Goal: Task Accomplishment & Management: Use online tool/utility

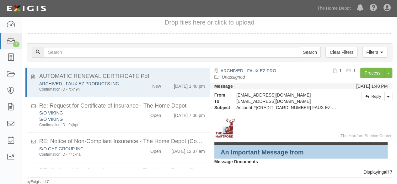
scroll to position [126, 0]
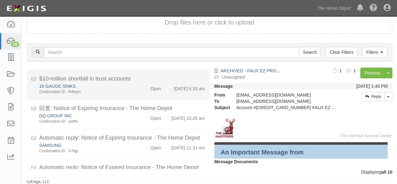
scroll to position [225, 0]
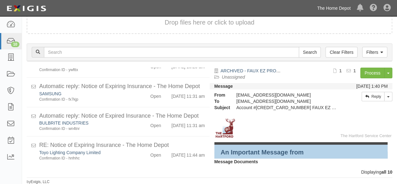
click at [329, 8] on link "The Home Depot" at bounding box center [334, 8] width 40 height 13
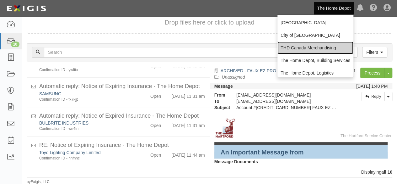
click at [293, 49] on link "THD Canada Merchandising" at bounding box center [316, 47] width 76 height 13
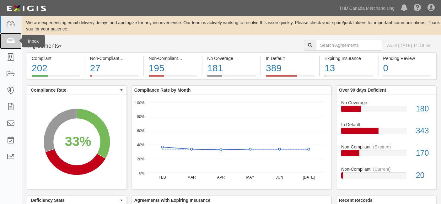
click at [12, 39] on icon at bounding box center [10, 41] width 9 height 7
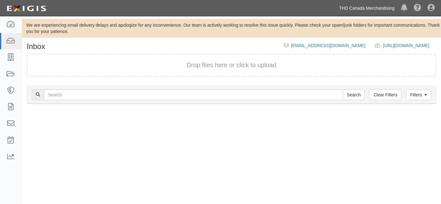
click at [367, 8] on link "THD Canada Merchandising" at bounding box center [367, 8] width 62 height 13
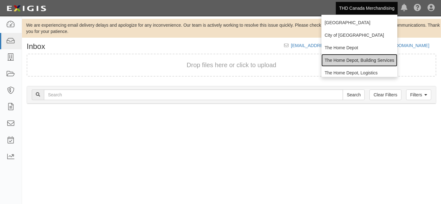
click at [351, 57] on link "The Home Depot, Building Services" at bounding box center [360, 60] width 76 height 13
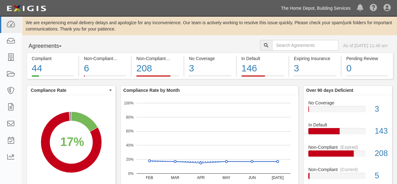
click at [340, 9] on link "The Home Depot, Building Services" at bounding box center [316, 8] width 76 height 13
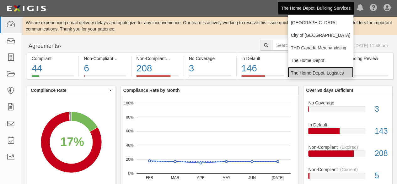
click at [320, 72] on link "The Home Depot, Logistics" at bounding box center [321, 73] width 66 height 13
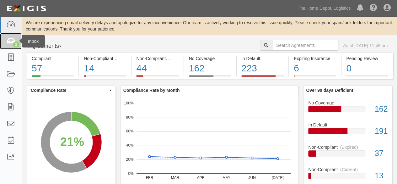
click at [11, 42] on icon at bounding box center [10, 41] width 9 height 7
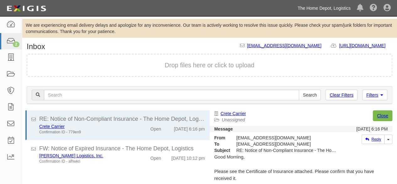
click at [312, 8] on link "The Home Depot, Logistics" at bounding box center [324, 8] width 59 height 13
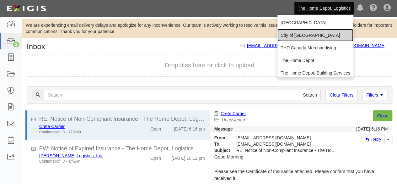
click at [297, 35] on link "City of [GEOGRAPHIC_DATA]" at bounding box center [316, 35] width 76 height 13
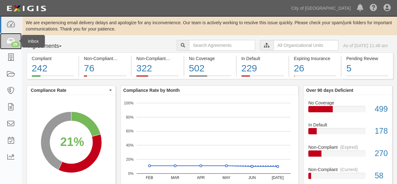
click at [11, 43] on div "29" at bounding box center [15, 44] width 8 height 6
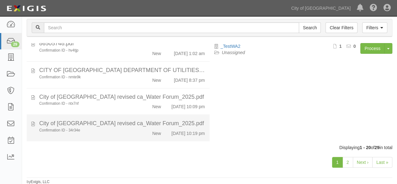
scroll to position [474, 0]
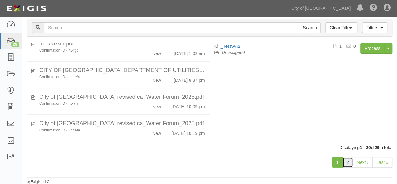
click at [348, 160] on link "2" at bounding box center [348, 162] width 11 height 11
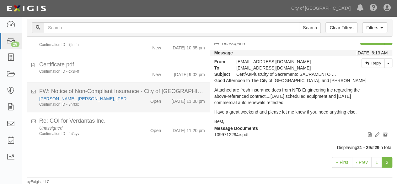
scroll to position [165, 0]
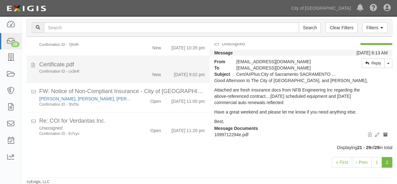
click at [120, 69] on div "Confirmation ID - cx3k4f" at bounding box center [85, 71] width 93 height 5
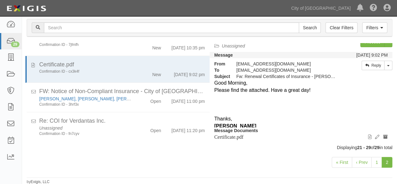
scroll to position [0, 0]
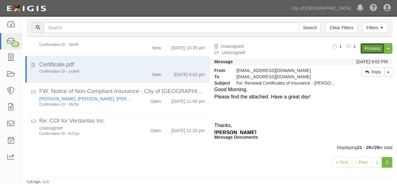
click at [367, 50] on link "Process" at bounding box center [373, 48] width 24 height 11
click at [327, 8] on link "City of [GEOGRAPHIC_DATA]" at bounding box center [321, 8] width 66 height 13
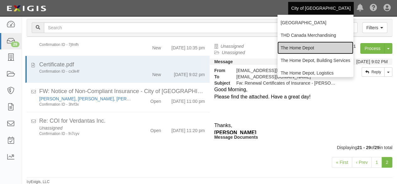
click at [310, 47] on link "The Home Depot" at bounding box center [316, 47] width 76 height 13
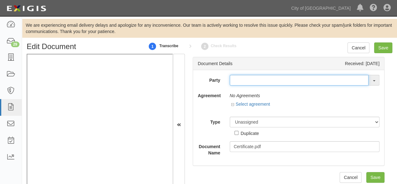
click at [232, 77] on input "text" at bounding box center [299, 80] width 139 height 11
paste input "[PERSON_NAME] Engineers"
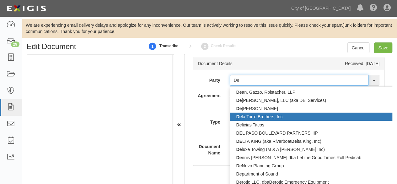
type input "D"
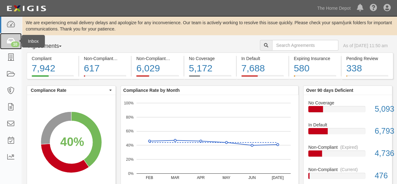
click at [7, 40] on icon at bounding box center [10, 41] width 9 height 7
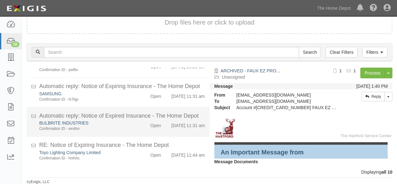
scroll to position [225, 0]
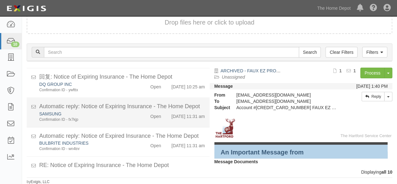
scroll to position [225, 0]
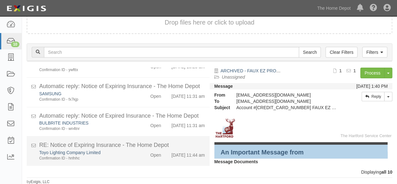
scroll to position [225, 0]
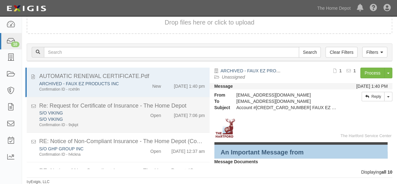
scroll to position [225, 0]
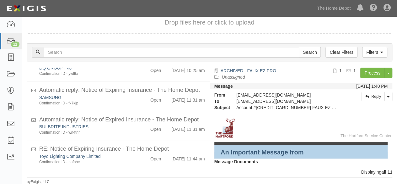
scroll to position [195, 0]
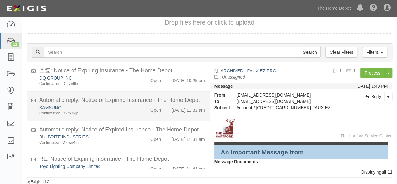
click at [112, 169] on div "Confirmation ID - fx7kjp" at bounding box center [85, 171] width 93 height 5
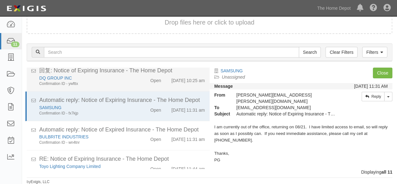
click at [109, 140] on div "Confirmation ID - ywfttx" at bounding box center [85, 142] width 93 height 5
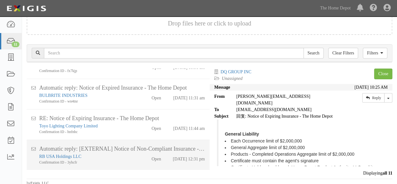
scroll to position [273, 0]
click at [117, 160] on div "Confirmation ID - 3yhcfr" at bounding box center [85, 163] width 93 height 6
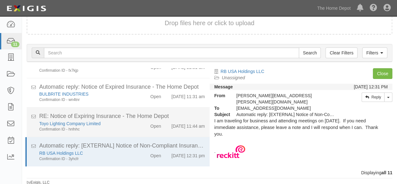
click at [118, 127] on div "Confirmation ID - hnfnhc" at bounding box center [85, 129] width 93 height 5
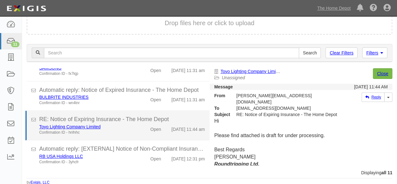
scroll to position [254, 0]
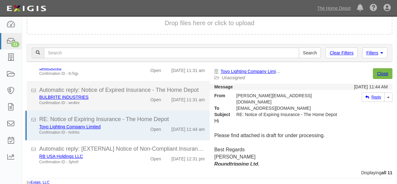
click at [116, 145] on div "Automatic reply: Notice of Expired Insurance - The Home Depot" at bounding box center [122, 149] width 166 height 8
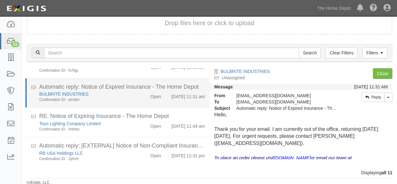
scroll to position [43, 0]
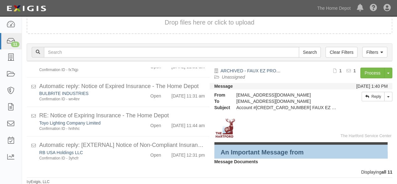
scroll to position [258, 0]
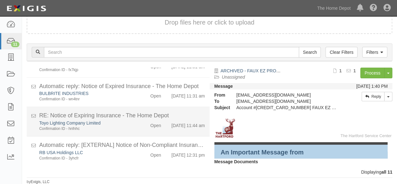
scroll to position [258, 0]
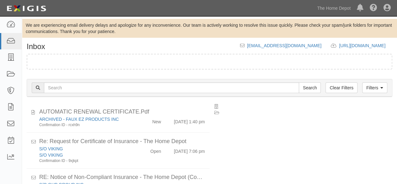
scroll to position [43, 0]
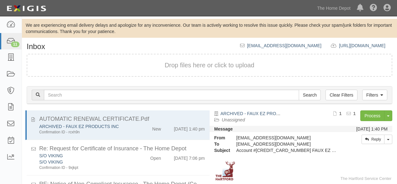
scroll to position [43, 0]
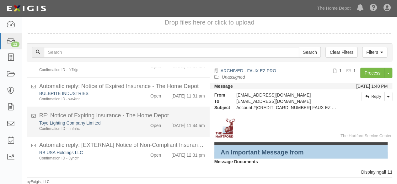
scroll to position [258, 0]
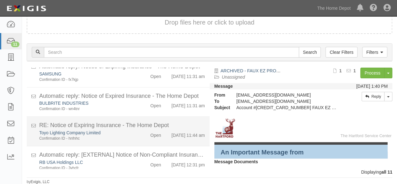
scroll to position [258, 0]
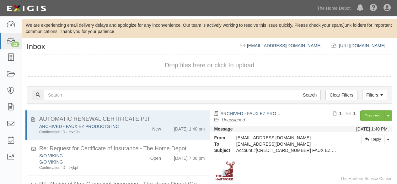
scroll to position [43, 0]
